Goal: Information Seeking & Learning: Learn about a topic

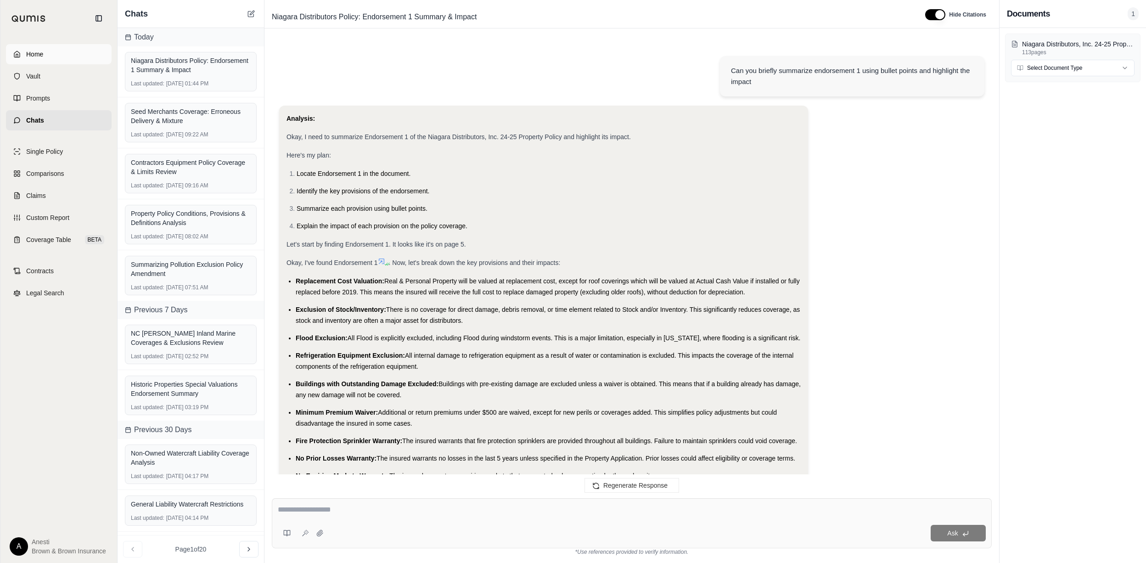
scroll to position [379, 0]
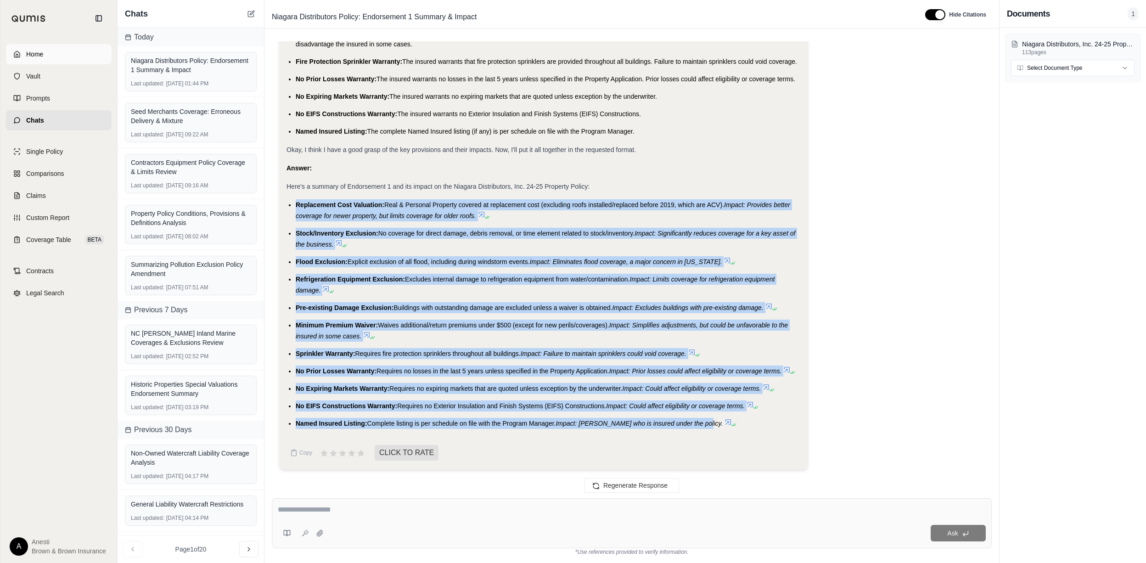
click at [54, 52] on link "Home" at bounding box center [59, 54] width 106 height 20
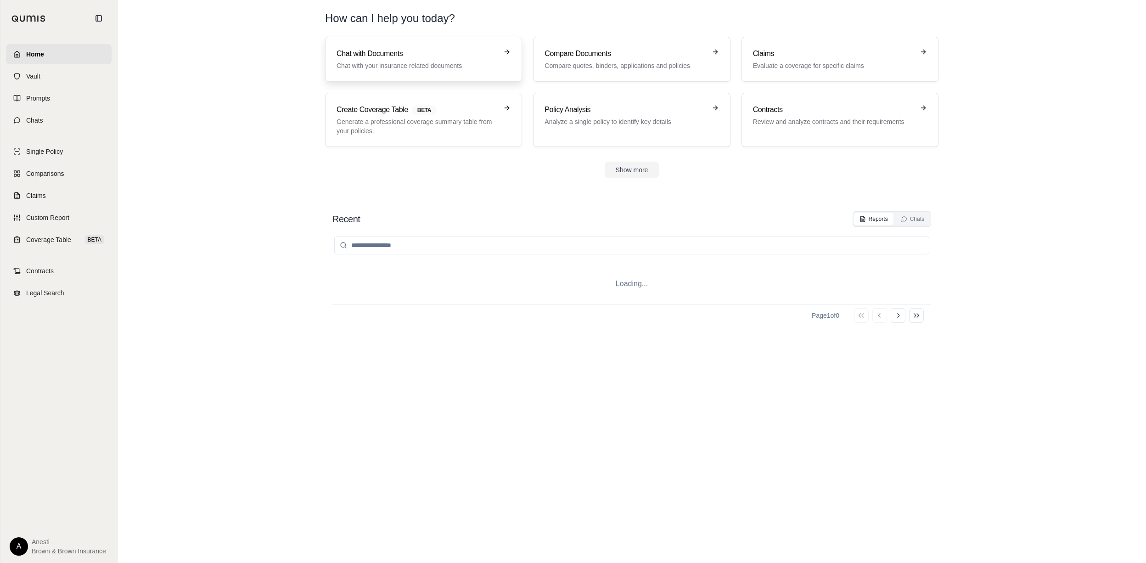
click at [399, 68] on p "Chat with your insurance related documents" at bounding box center [417, 65] width 161 height 9
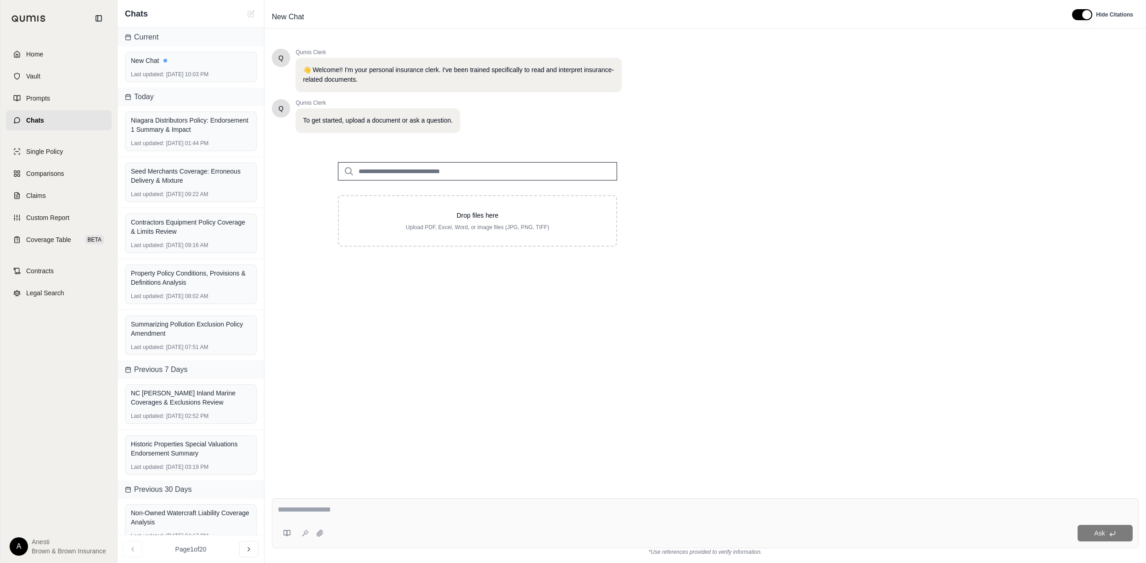
click at [669, 218] on div "Drop files here Upload PDF, Excel, Word, or image files (JPG, PNG, TIFF)" at bounding box center [477, 204] width 411 height 114
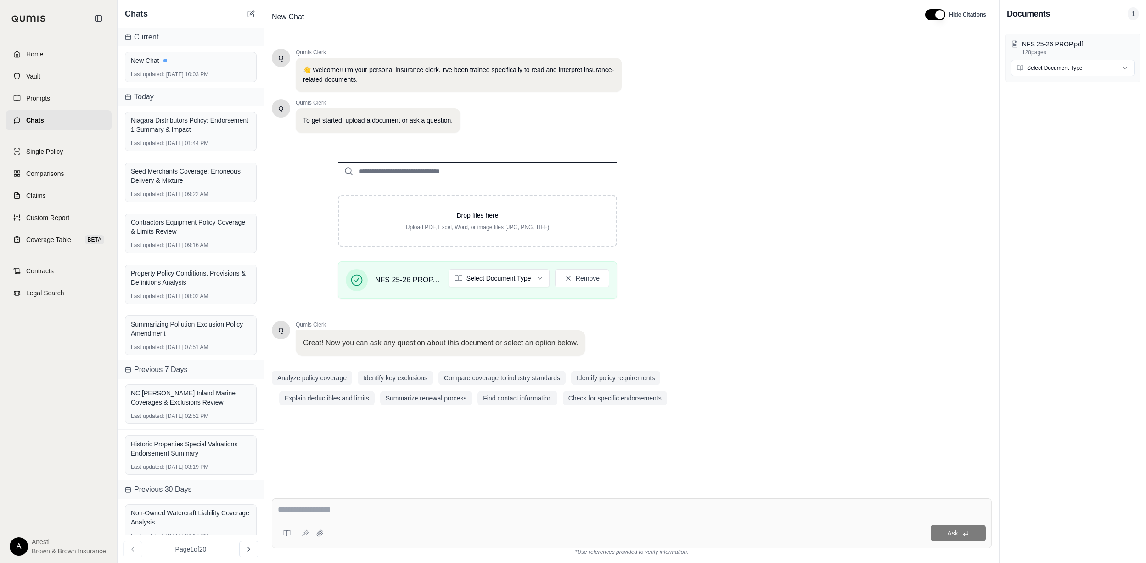
click at [388, 516] on div at bounding box center [632, 511] width 708 height 14
click at [295, 511] on textarea at bounding box center [632, 509] width 708 height 11
type textarea "**********"
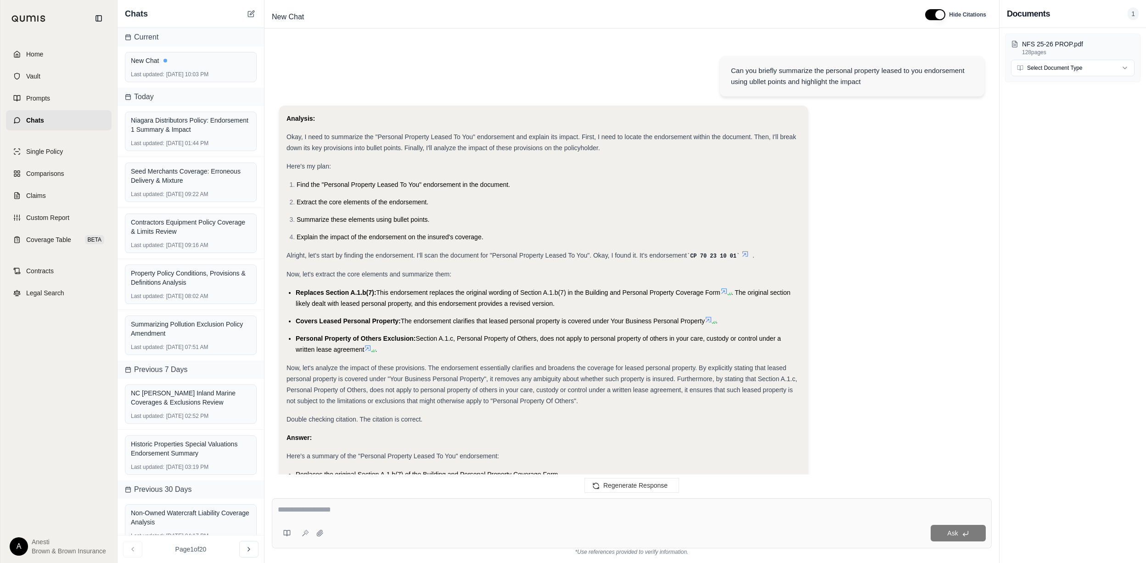
scroll to position [158, 0]
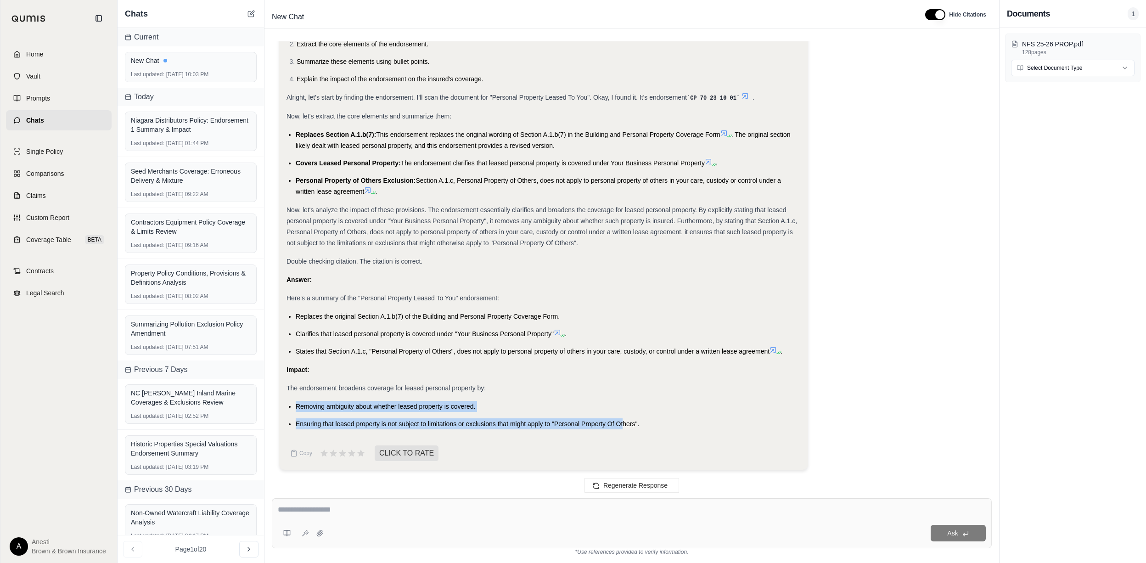
drag, startPoint x: 296, startPoint y: 401, endPoint x: 622, endPoint y: 410, distance: 325.6
click at [622, 410] on li "Removing ambiguity about whether leased property is covered." at bounding box center [548, 406] width 505 height 11
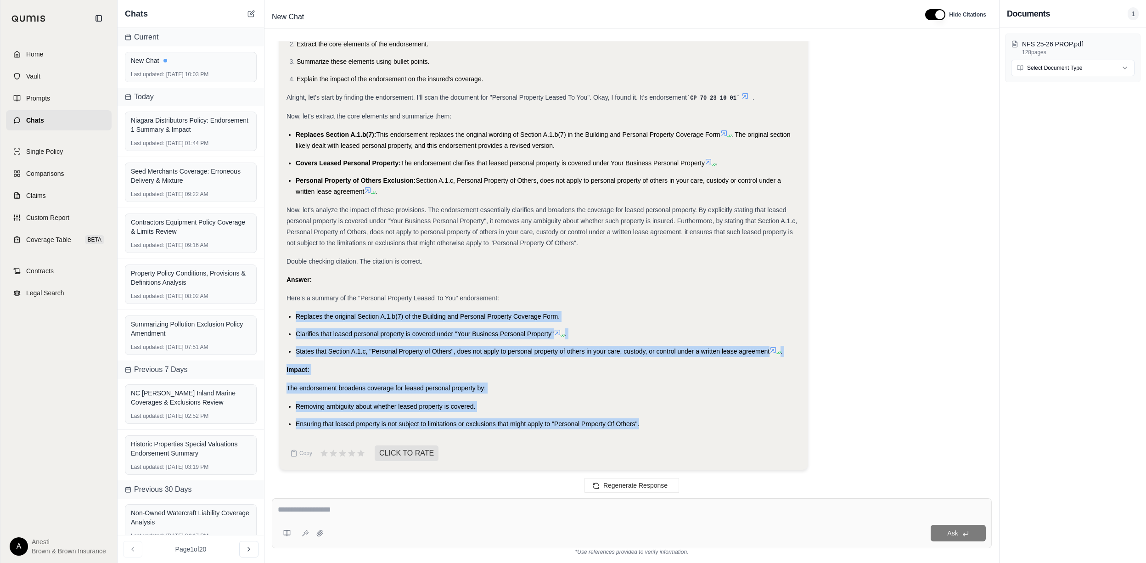
drag, startPoint x: 293, startPoint y: 315, endPoint x: 657, endPoint y: 423, distance: 379.4
click at [657, 423] on div "Analysis: Okay, I need to summarize the "Personal Property Leased To You" endor…" at bounding box center [543, 192] width 514 height 474
copy div "Replaces the original Section A.1.b(7) of the Building and Personal Property Co…"
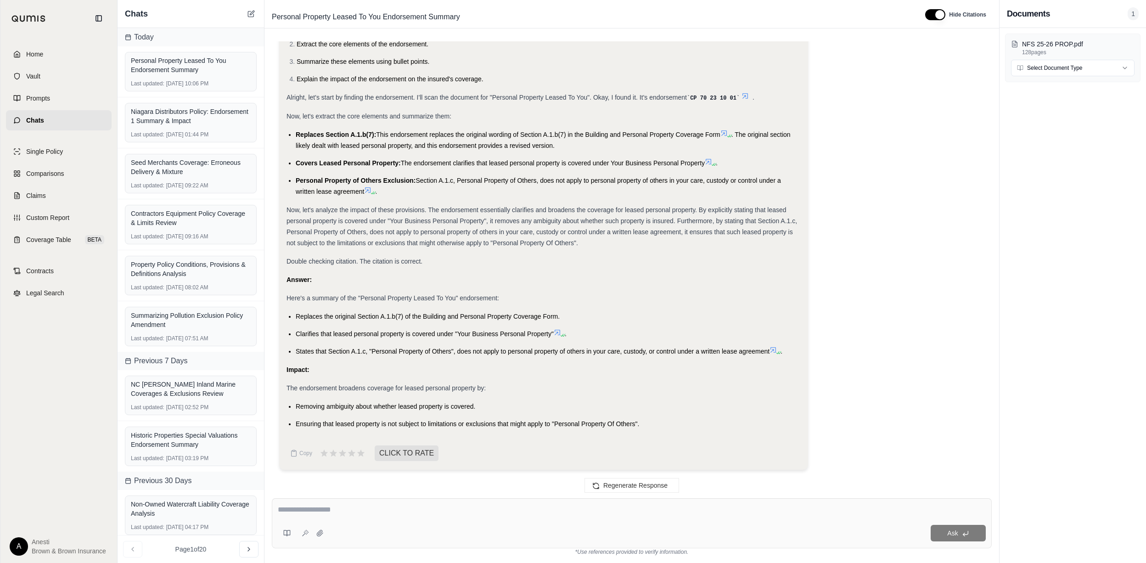
click at [322, 515] on textarea at bounding box center [632, 509] width 708 height 11
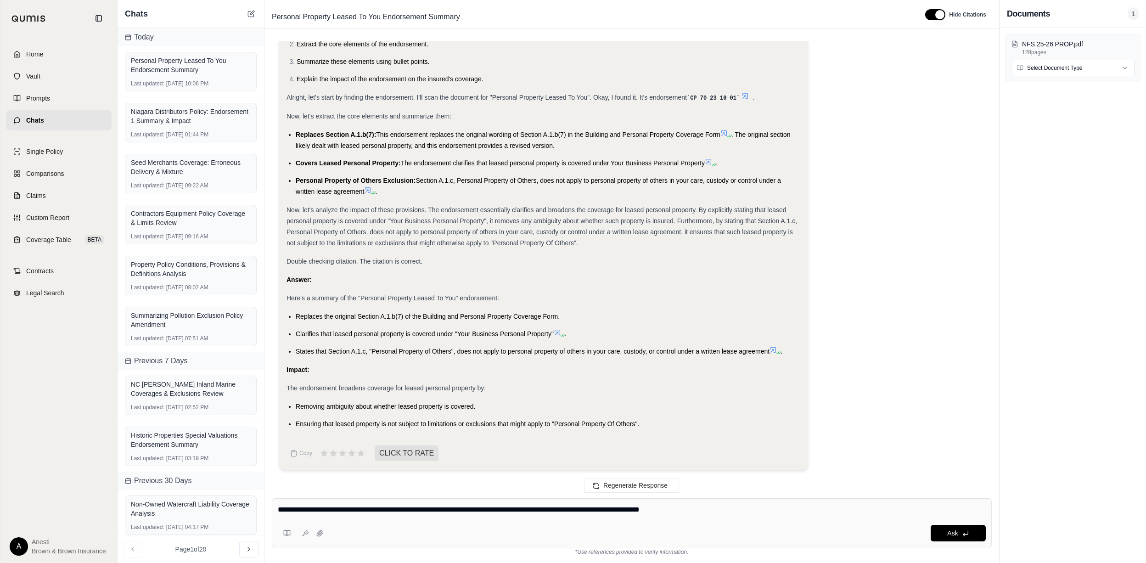
type textarea "**********"
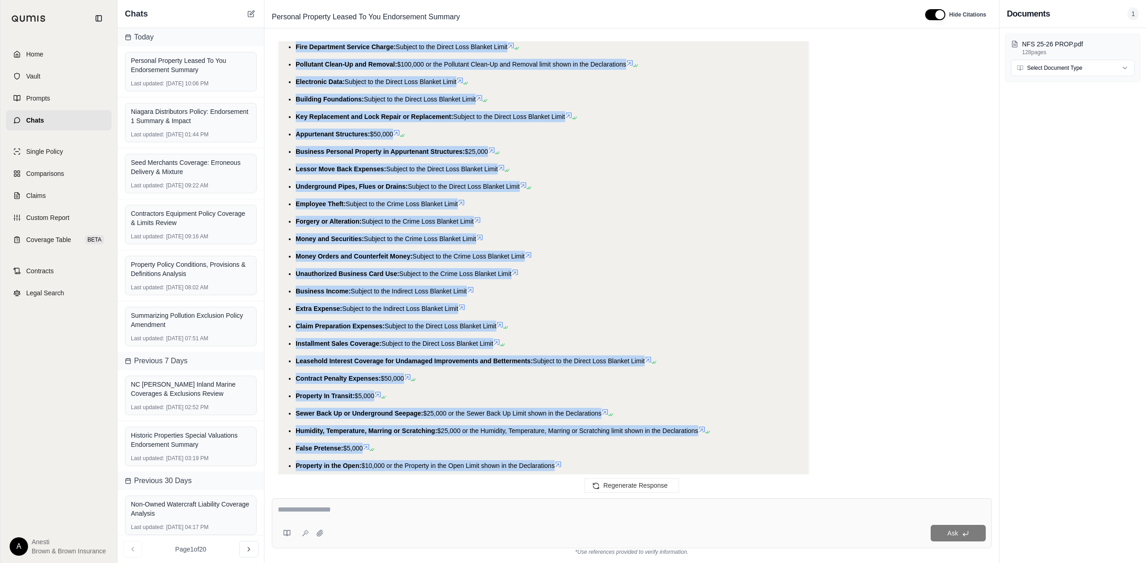
scroll to position [1454, 0]
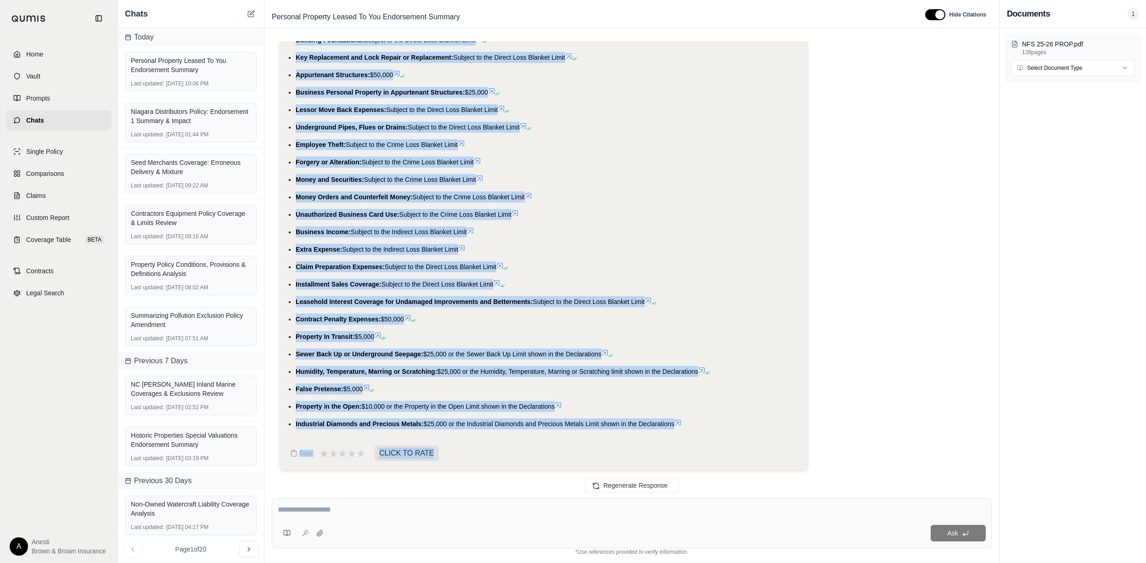
drag, startPoint x: 292, startPoint y: 112, endPoint x: 676, endPoint y: 424, distance: 494.1
click at [676, 424] on ul "Debris Removal: $50,000 or the Debris Removal Limit shown in the Declarations F…" at bounding box center [543, 197] width 514 height 465
copy ul "Debris Removal: $50,000 or the Debris Removal Limit shown in the Declarations F…"
click at [315, 505] on textarea at bounding box center [632, 509] width 708 height 11
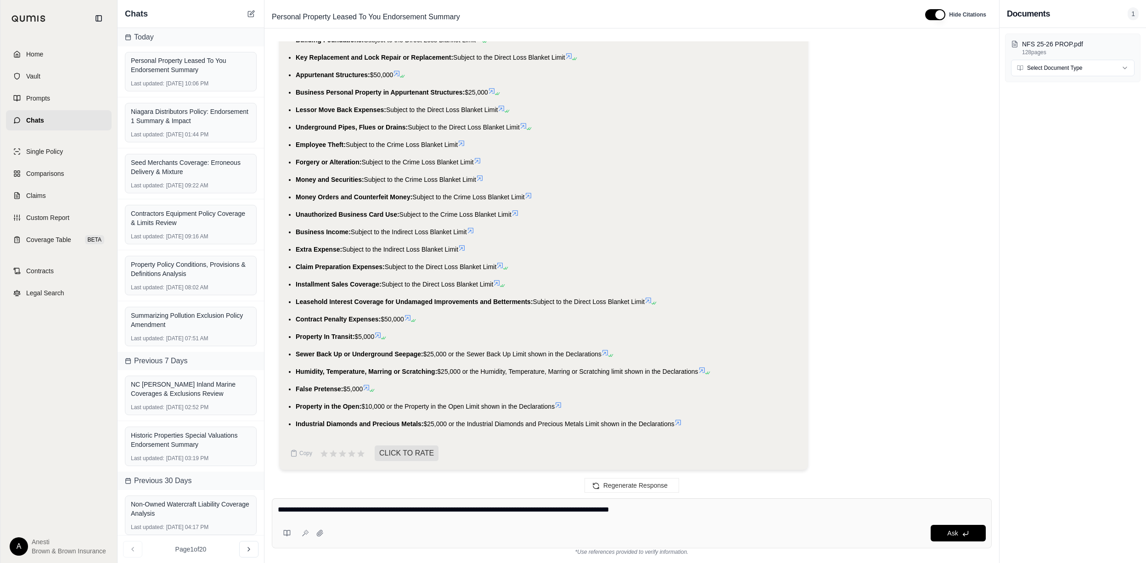
type textarea "**********"
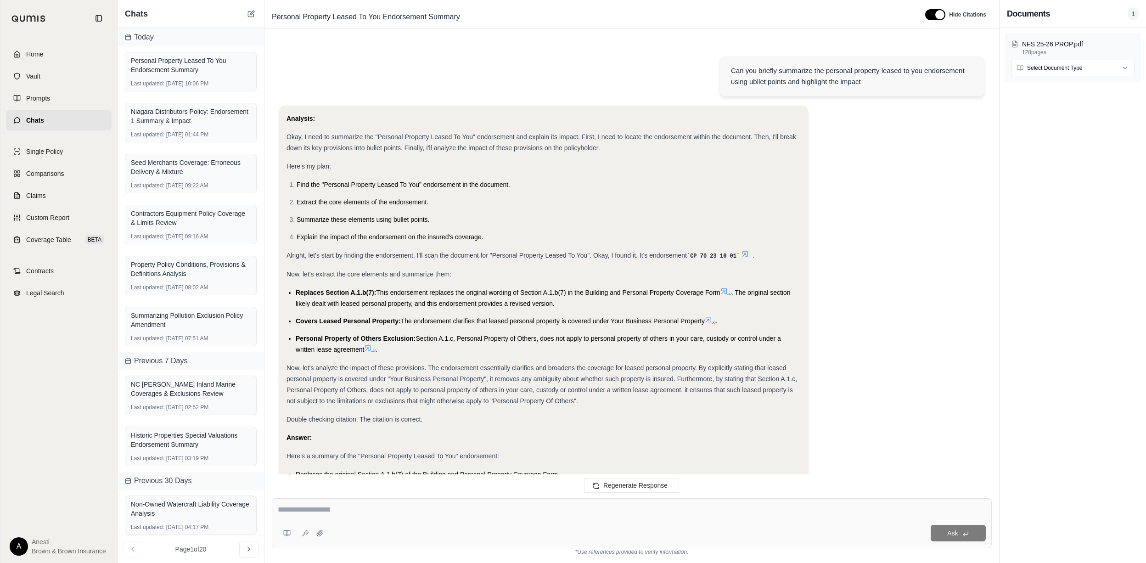
scroll to position [2063, 0]
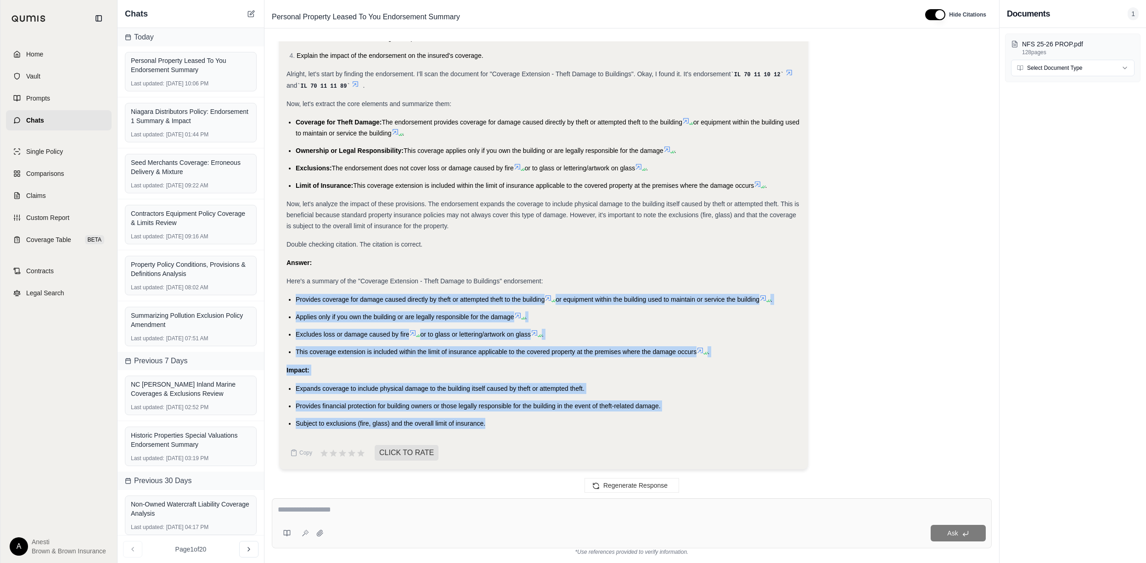
drag, startPoint x: 295, startPoint y: 300, endPoint x: 494, endPoint y: 421, distance: 233.6
click at [494, 421] on div "Analysis: Okay, I need to summarize the "Coverage Extension - Theft Damage to B…" at bounding box center [543, 180] width 514 height 497
copy div "Provides coverage for damage caused directly by theft or attempted theft to the…"
click at [82, 48] on link "Home" at bounding box center [59, 54] width 106 height 20
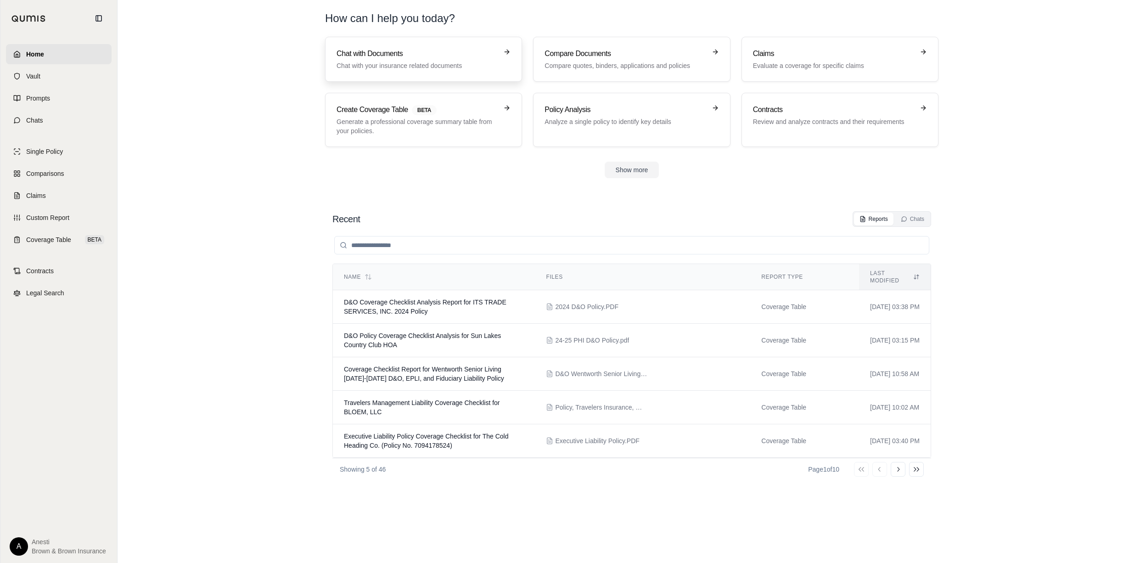
click at [368, 58] on h3 "Chat with Documents" at bounding box center [417, 53] width 161 height 11
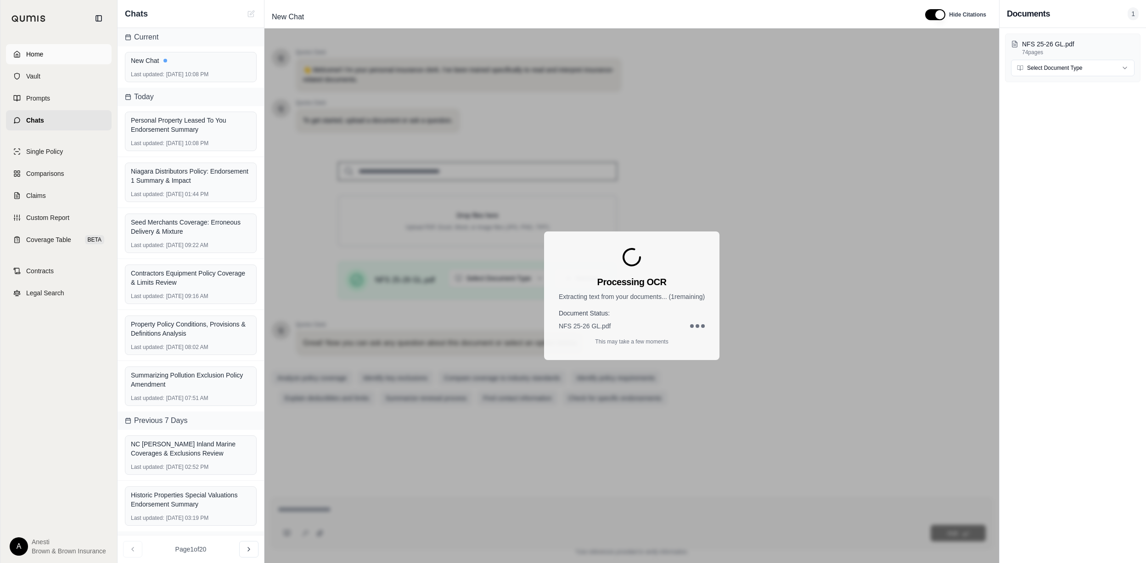
click at [75, 52] on link "Home" at bounding box center [59, 54] width 106 height 20
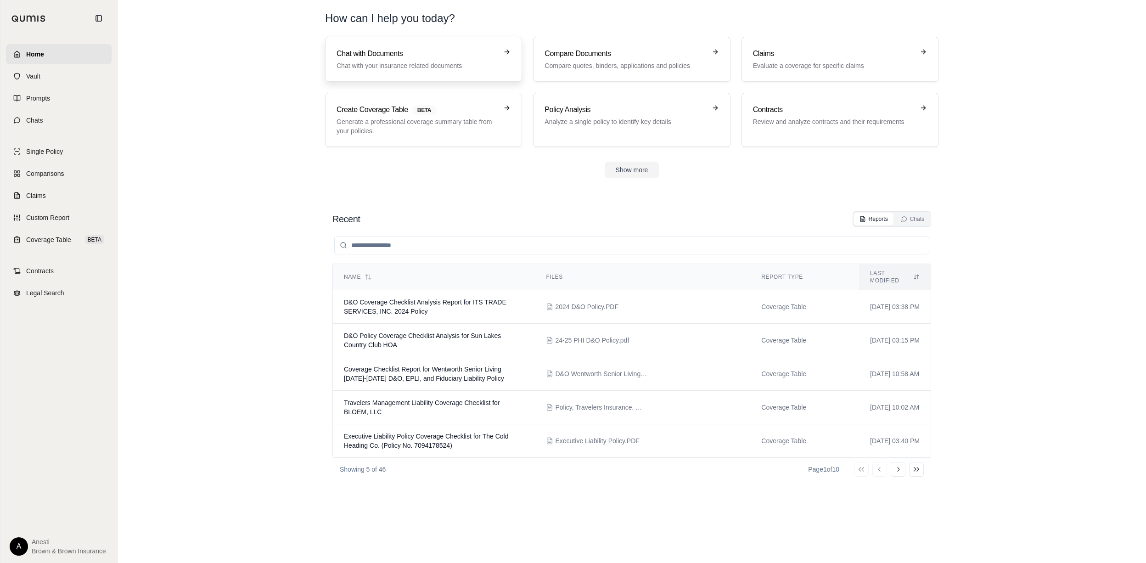
click at [430, 80] on link "Chat with Documents Chat with your insurance related documents" at bounding box center [423, 59] width 197 height 45
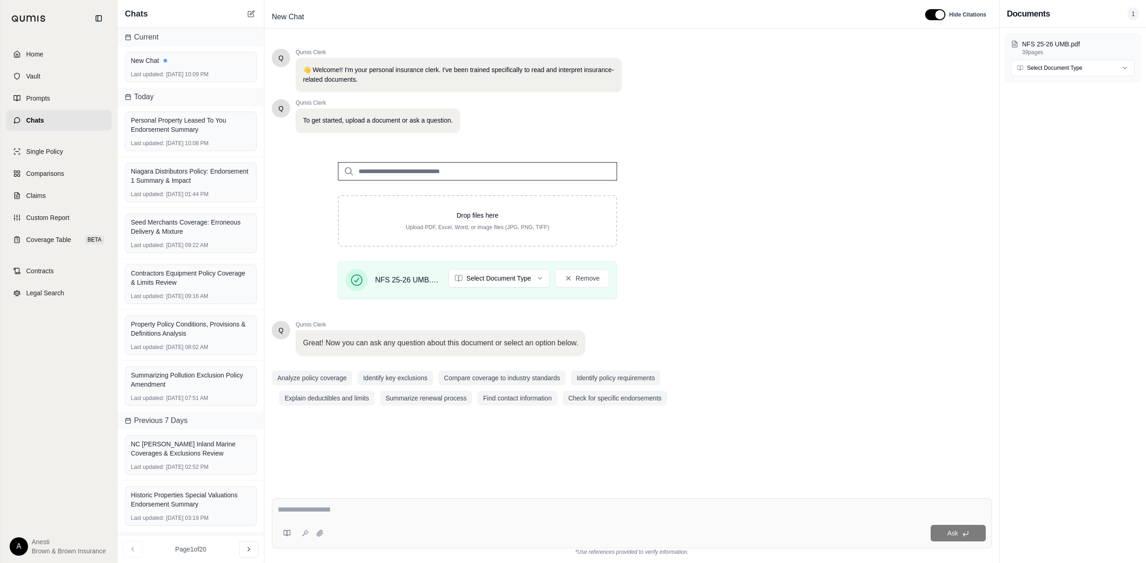
click at [373, 510] on textarea at bounding box center [632, 509] width 708 height 11
type textarea "**********"
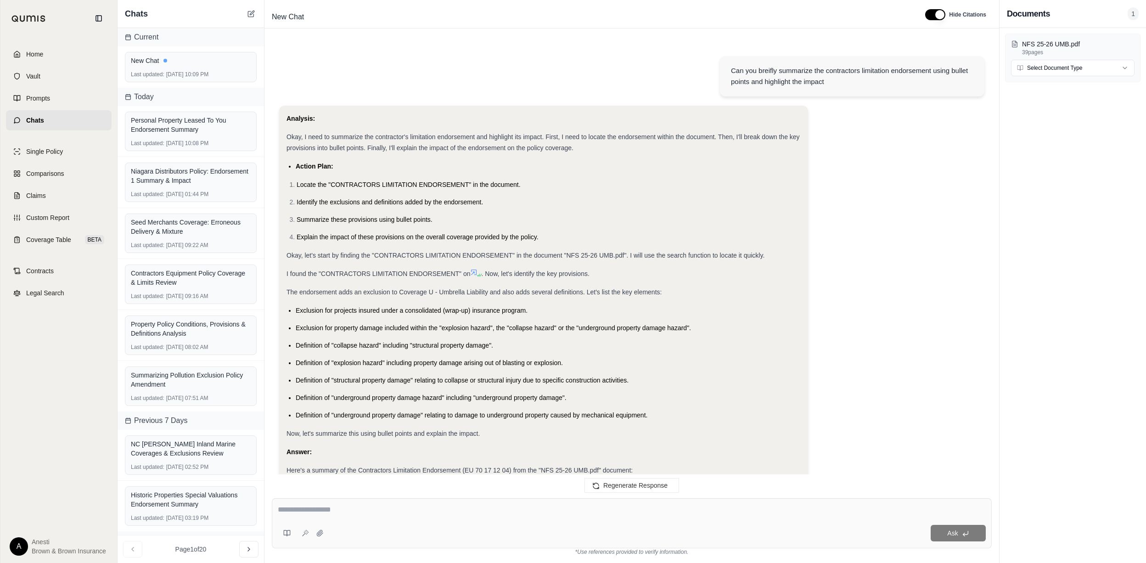
scroll to position [253, 0]
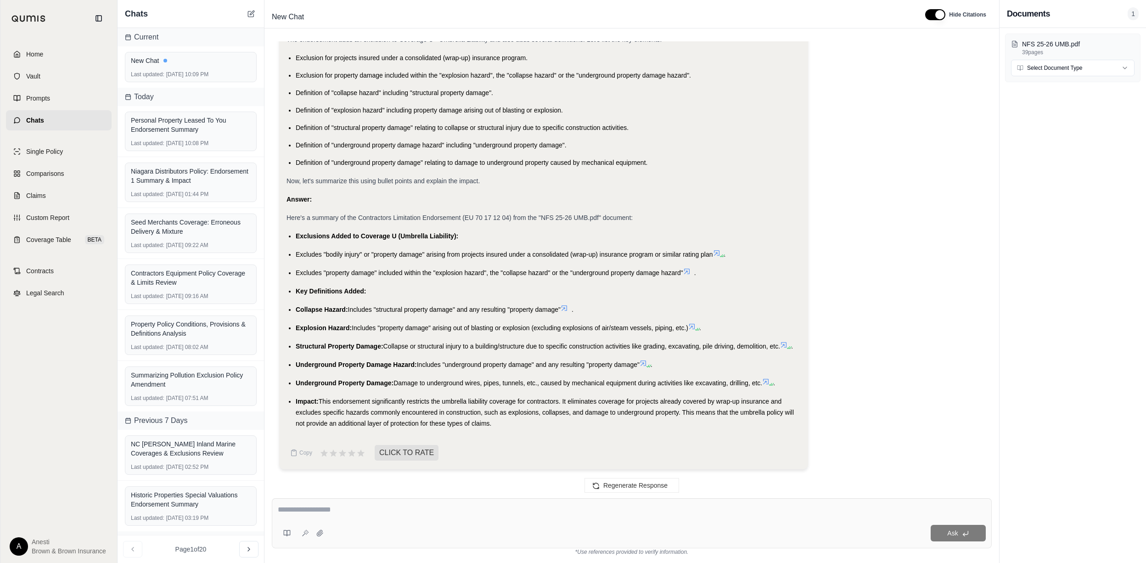
drag, startPoint x: 296, startPoint y: 234, endPoint x: 513, endPoint y: 420, distance: 285.6
click at [513, 420] on ul "Exclusions Added to Coverage U (Umbrella Liability): Excludes "bodily injury" o…" at bounding box center [543, 329] width 514 height 198
copy ul "Exclusions Added to Coverage U (Umbrella Liability): Excludes "bodily injury" o…"
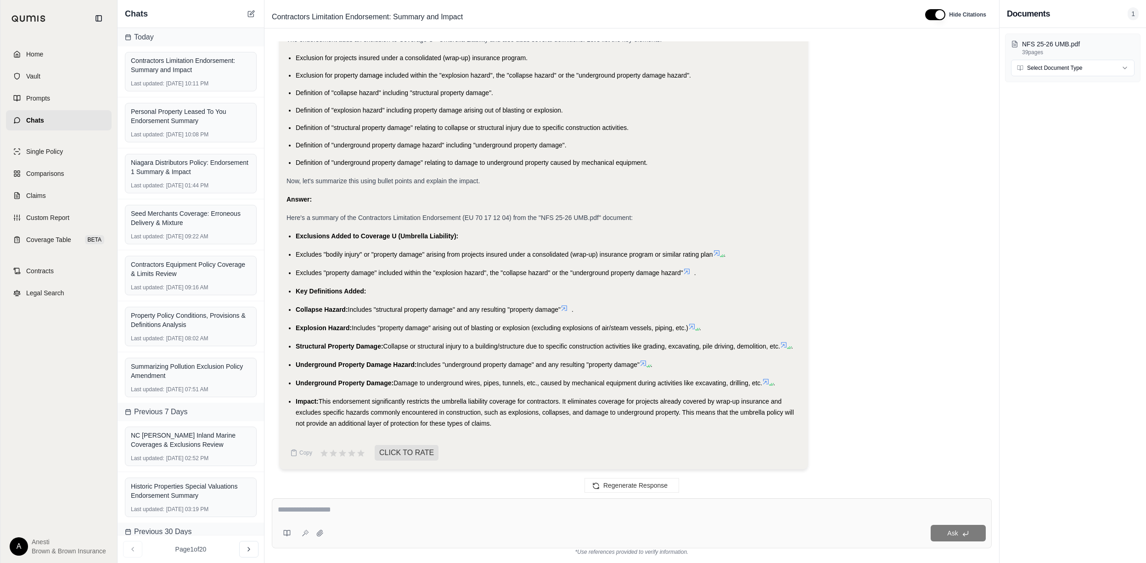
click at [388, 500] on div "Ask" at bounding box center [632, 523] width 720 height 50
type textarea "**********"
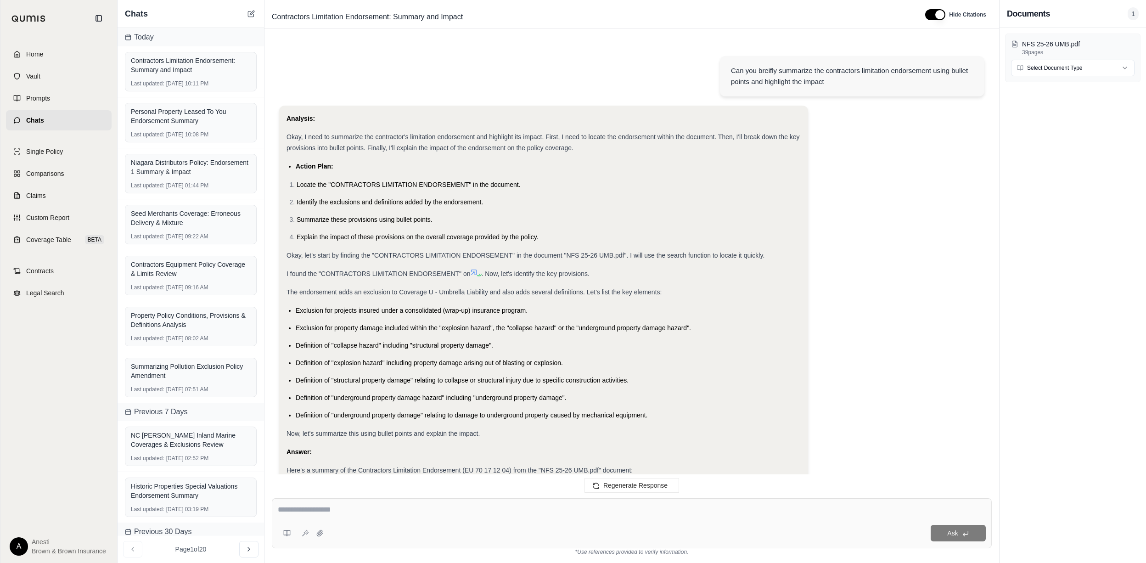
scroll to position [687, 0]
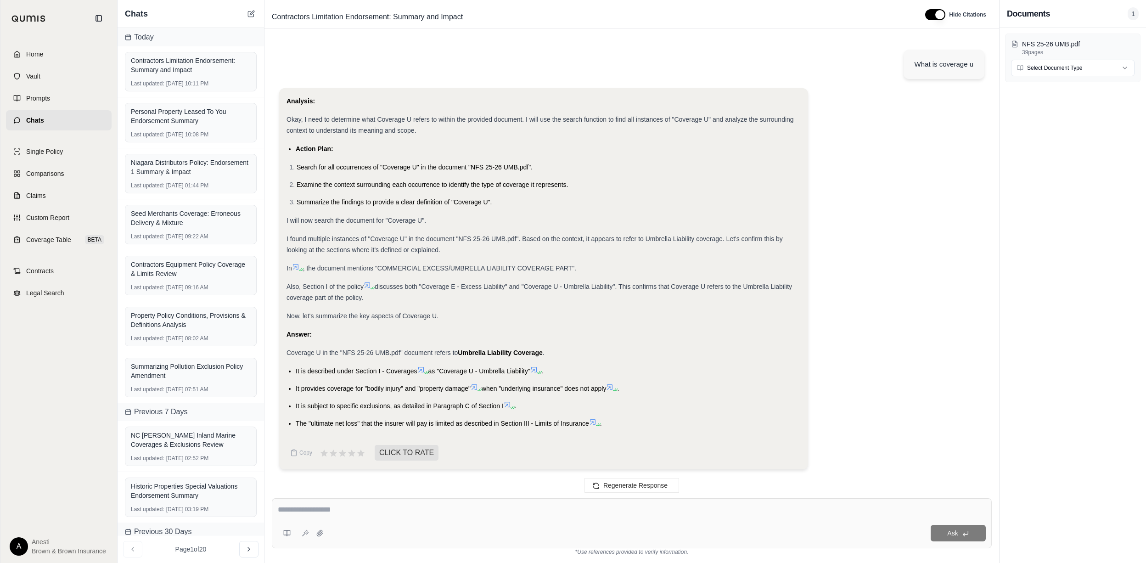
click at [342, 503] on div "Ask" at bounding box center [632, 523] width 720 height 50
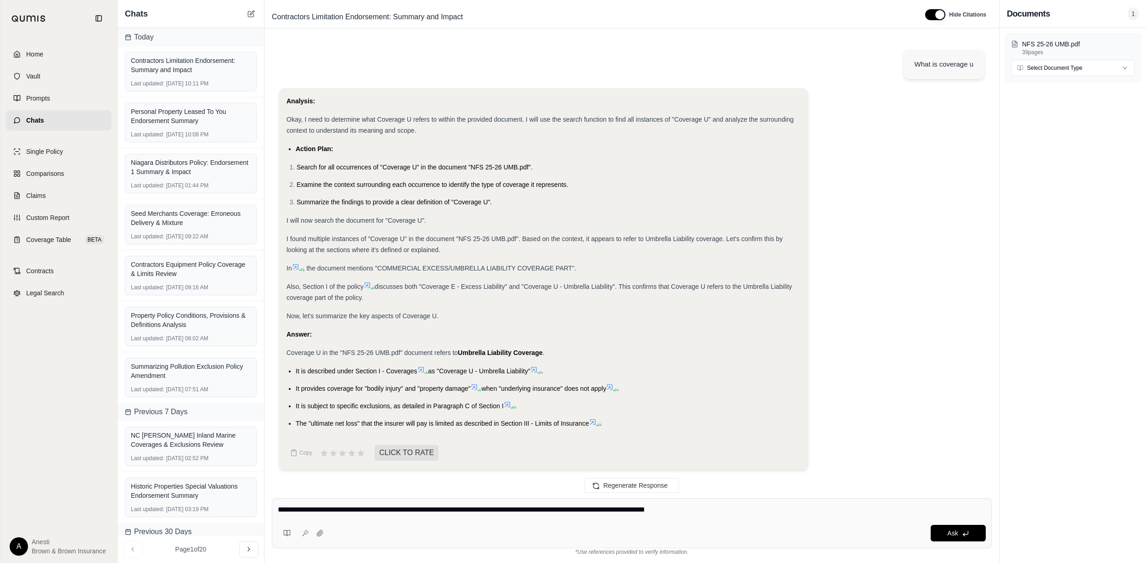
type textarea "**********"
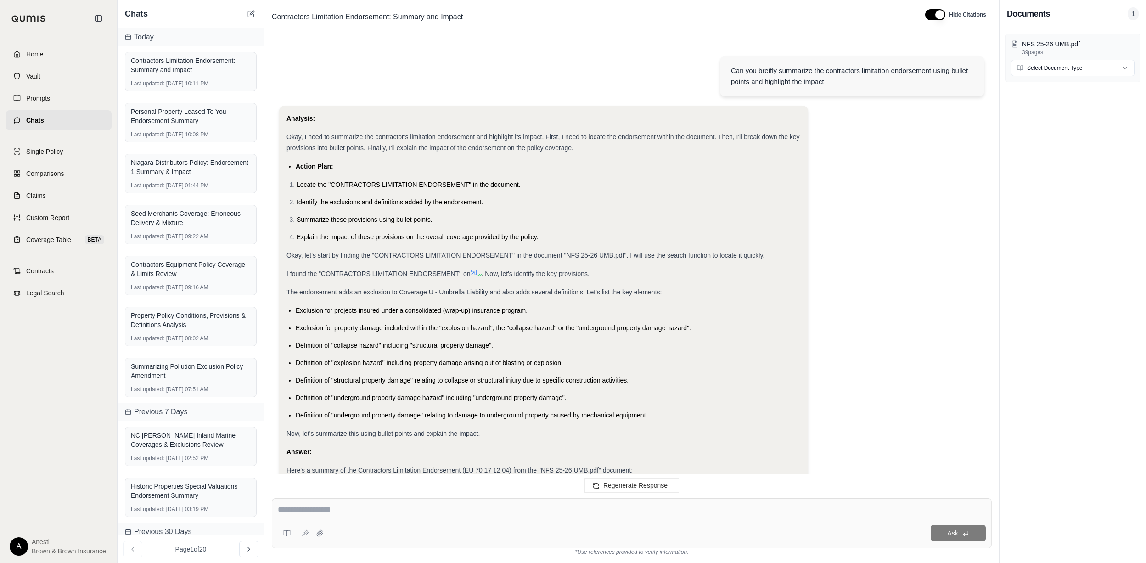
scroll to position [1416, 0]
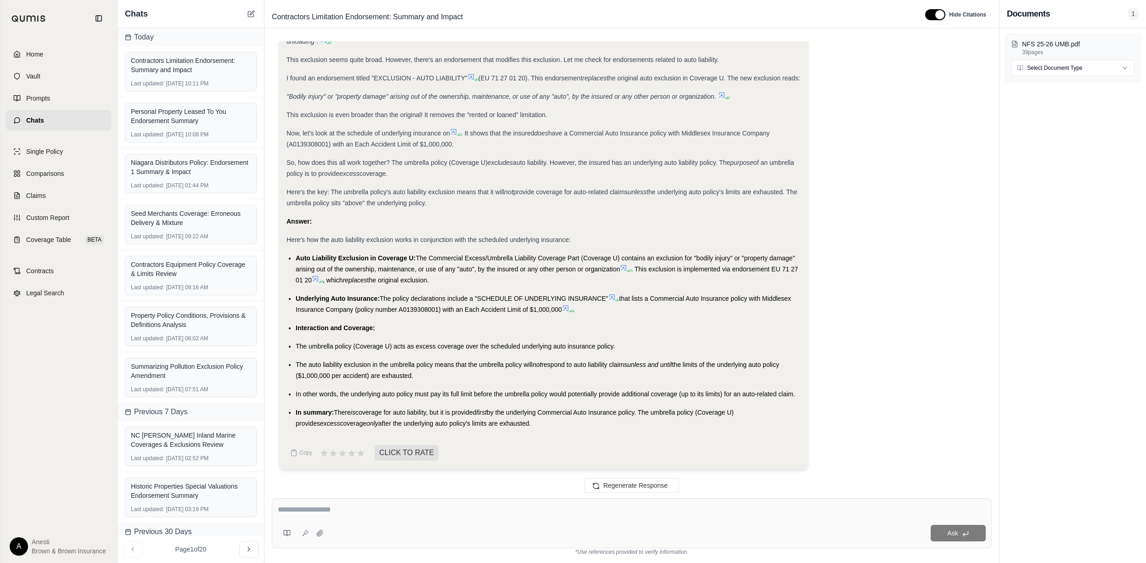
drag, startPoint x: 294, startPoint y: 256, endPoint x: 501, endPoint y: 420, distance: 264.1
click at [501, 420] on ul "Auto Liability Exclusion in Coverage U: The Commercial Excess/Umbrella Liabilit…" at bounding box center [543, 341] width 514 height 176
copy ul "Auto Liability Exclusion in Coverage U: The Commercial Excess/Umbrella Liabilit…"
click at [56, 46] on link "Home" at bounding box center [59, 54] width 106 height 20
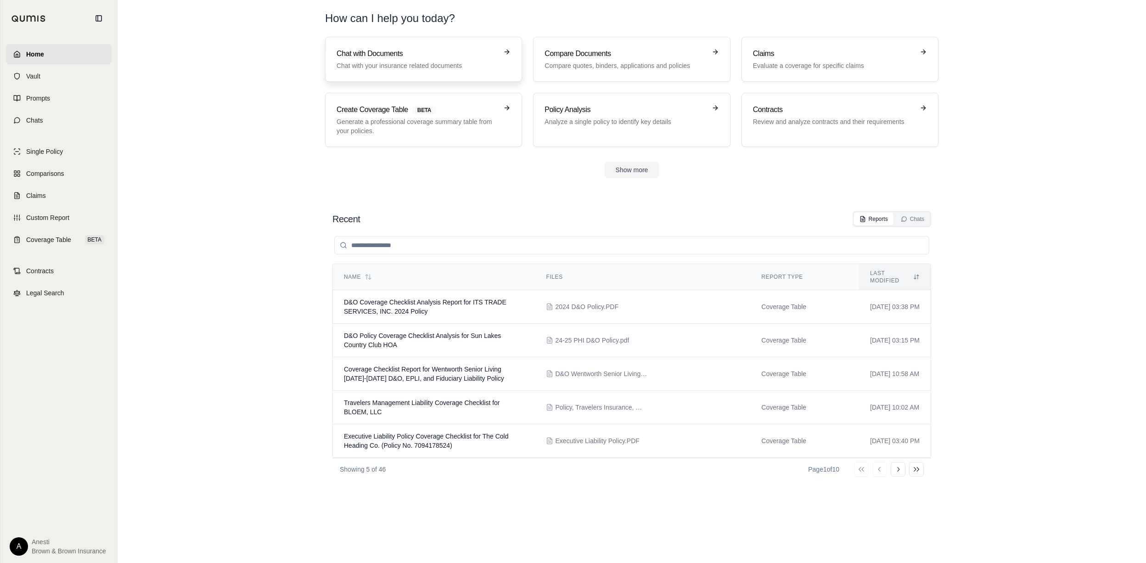
click at [399, 57] on h3 "Chat with Documents" at bounding box center [417, 53] width 161 height 11
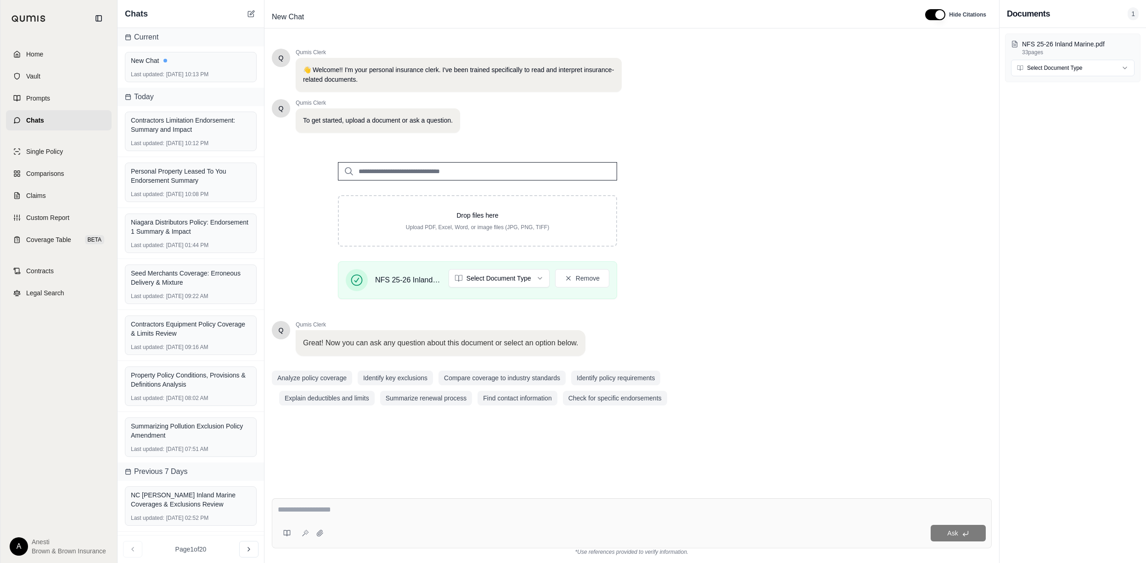
click at [328, 502] on div "Ask" at bounding box center [632, 523] width 720 height 50
type textarea "**********"
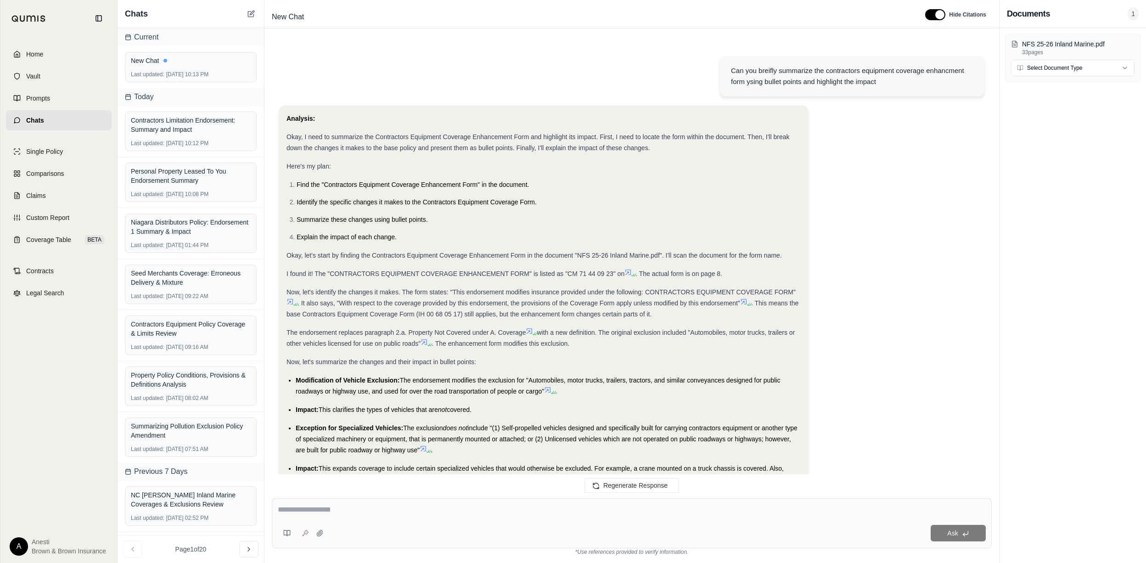
scroll to position [240, 0]
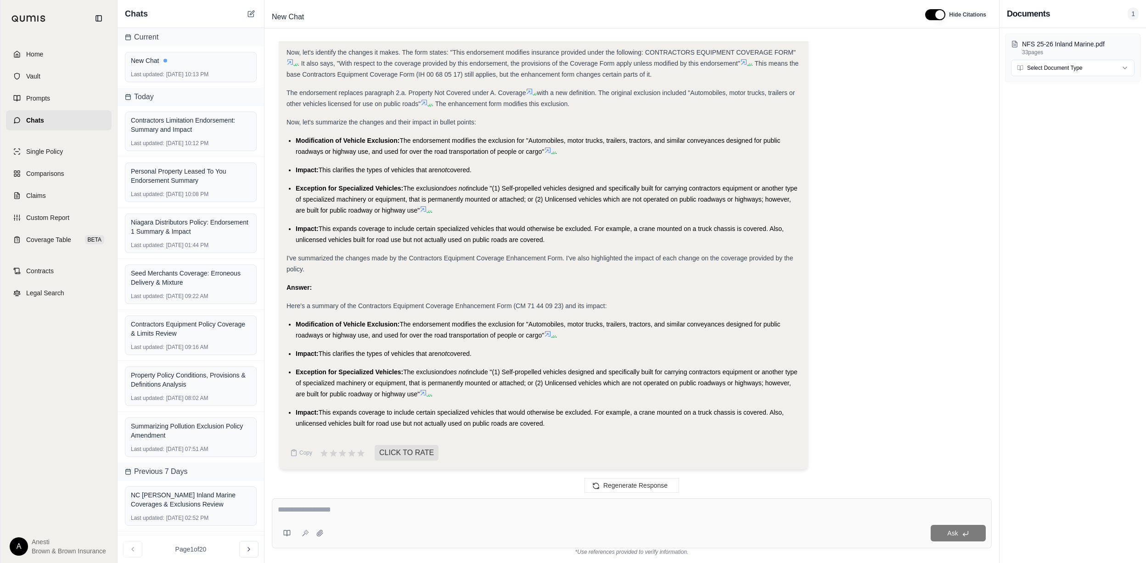
drag, startPoint x: 296, startPoint y: 322, endPoint x: 556, endPoint y: 429, distance: 281.7
click at [556, 429] on div "Analysis: Okay, I need to summarize the Contractors Equipment Coverage Enhancem…" at bounding box center [543, 154] width 514 height 563
copy ul "Modification of Vehicle Exclusion: The endorsement modifies the exclusion for "…"
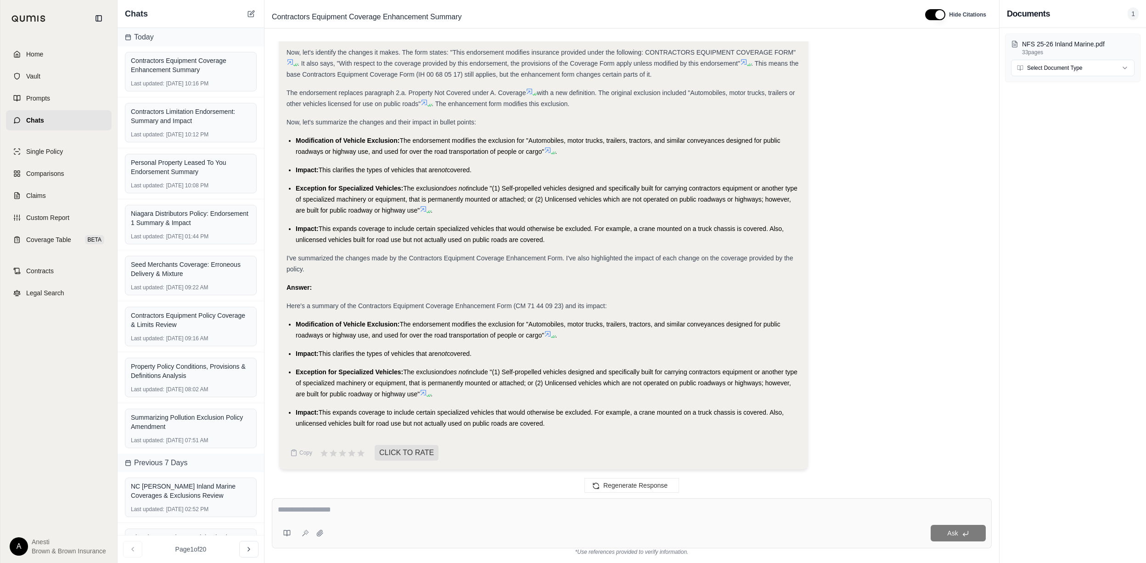
click at [340, 503] on div "Ask" at bounding box center [632, 523] width 720 height 50
paste textarea "**********"
type textarea "**********"
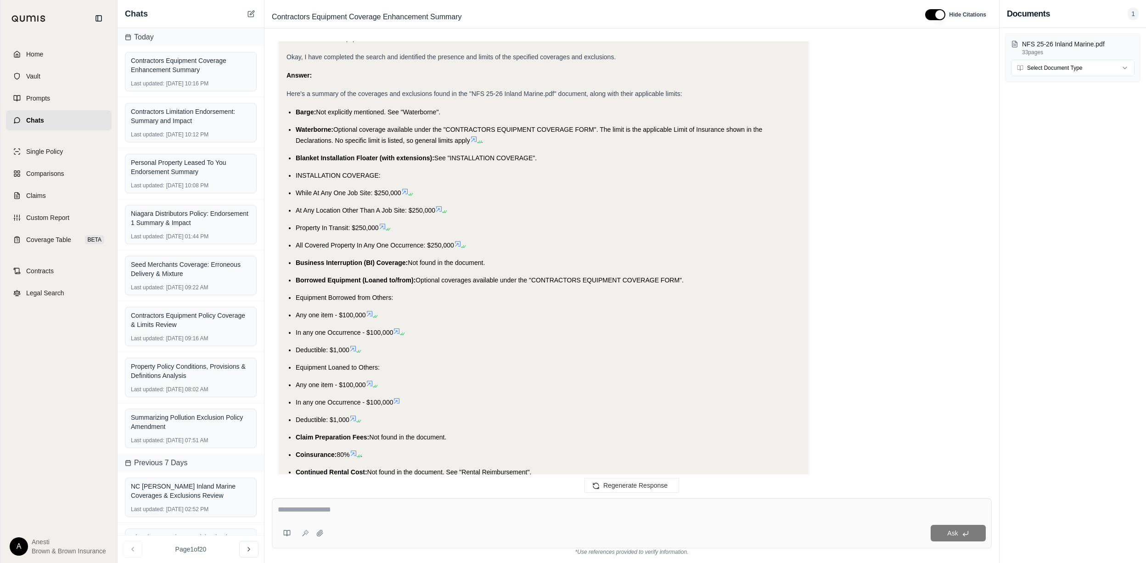
scroll to position [2974, 0]
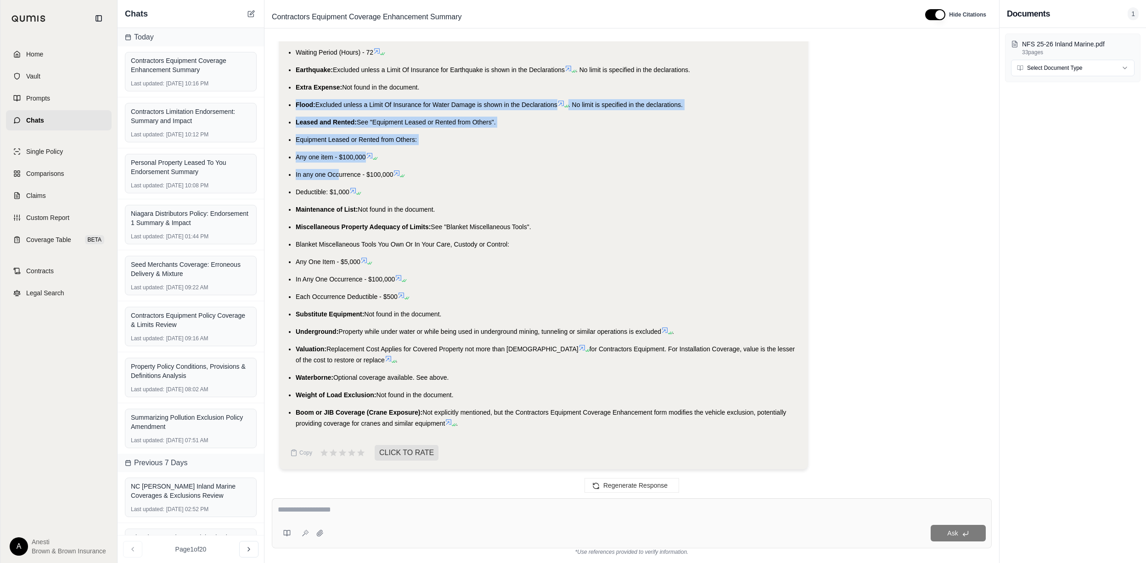
drag, startPoint x: 295, startPoint y: 107, endPoint x: 337, endPoint y: 173, distance: 78.5
click at [337, 173] on ul "Barge: Not explicitly mentioned. See "Waterborne". Waterborne: Optional coverag…" at bounding box center [543, 23] width 514 height 812
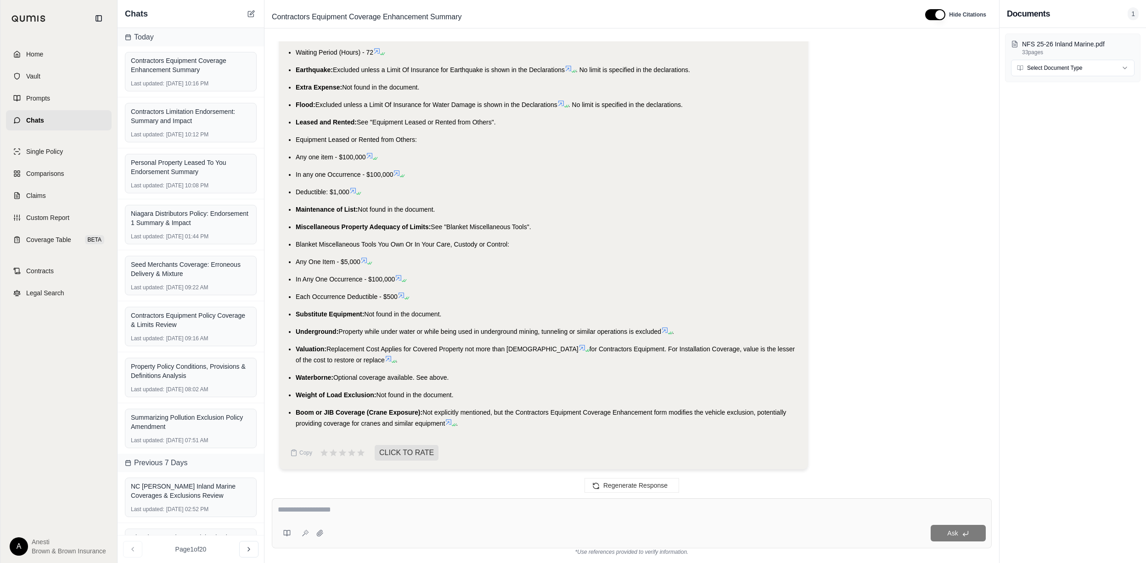
click at [598, 226] on li "Miscellaneous Property Adequacy of Limits: See "Blanket Miscellaneous Tools"." at bounding box center [548, 226] width 505 height 11
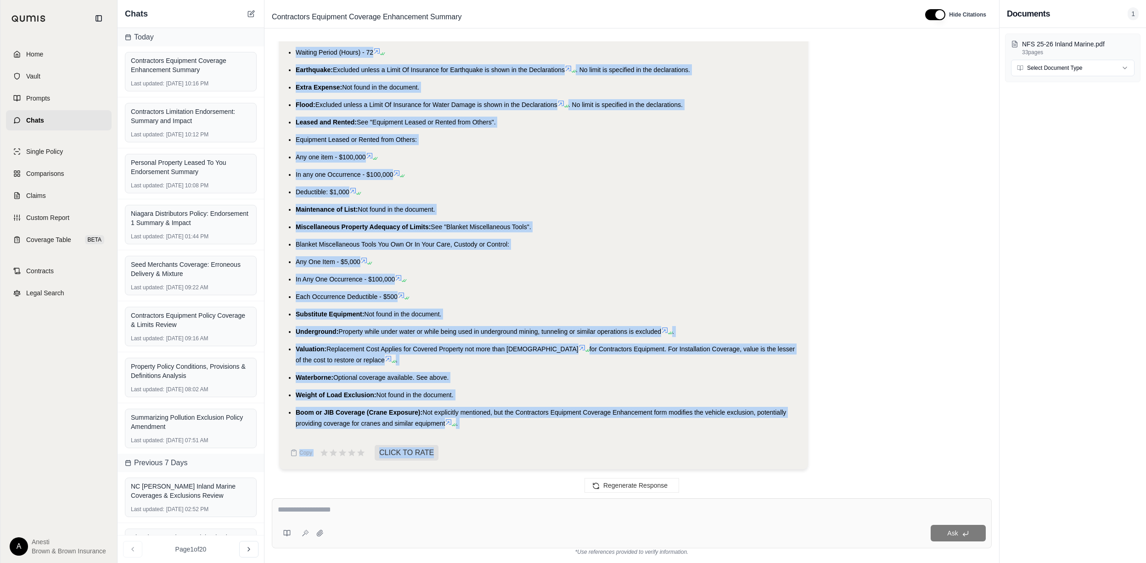
drag, startPoint x: 294, startPoint y: 232, endPoint x: 465, endPoint y: 395, distance: 236.1
click at [465, 395] on ul "Barge: Not explicitly mentioned. See "Waterborne". Waterborne: Optional coverag…" at bounding box center [543, 23] width 514 height 812
copy ul "Barge: Not explicitly mentioned. See "Waterborne". Waterborne: Optional coverag…"
